Goal: Find specific page/section: Find specific page/section

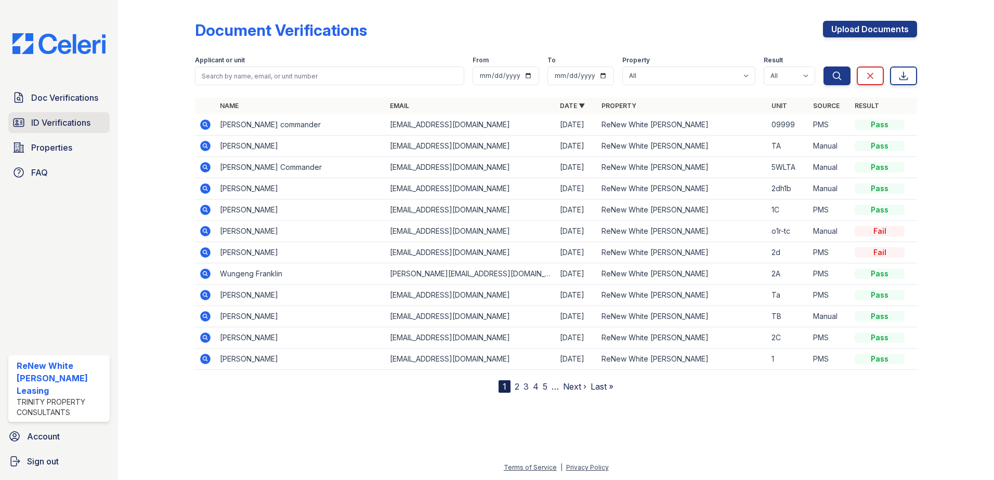
click at [83, 122] on span "ID Verifications" at bounding box center [60, 122] width 59 height 12
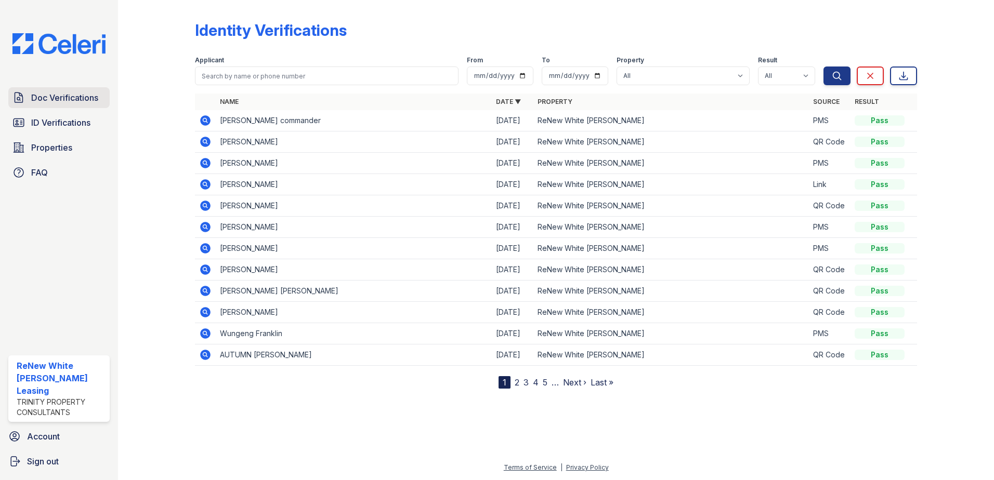
click at [87, 102] on span "Doc Verifications" at bounding box center [64, 98] width 67 height 12
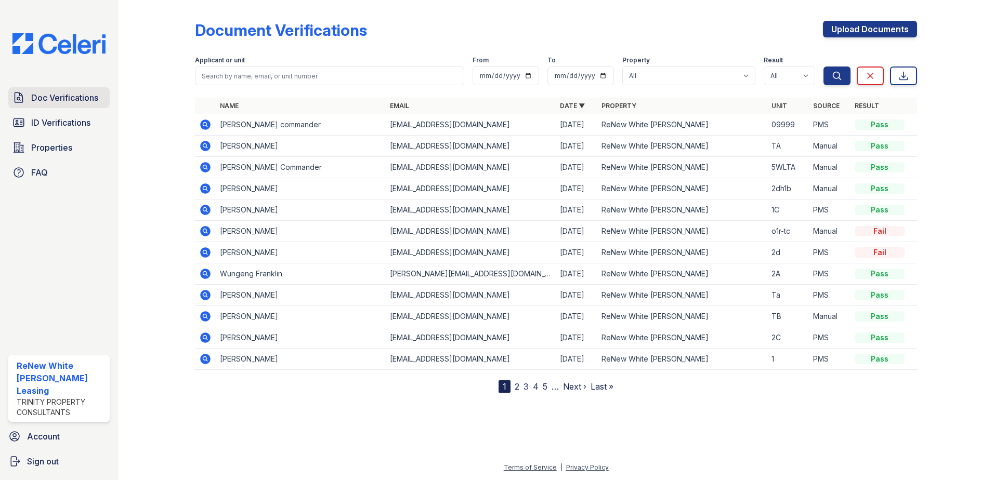
click at [55, 98] on span "Doc Verifications" at bounding box center [64, 98] width 67 height 12
click at [70, 123] on span "ID Verifications" at bounding box center [60, 122] width 59 height 12
